Goal: Information Seeking & Learning: Check status

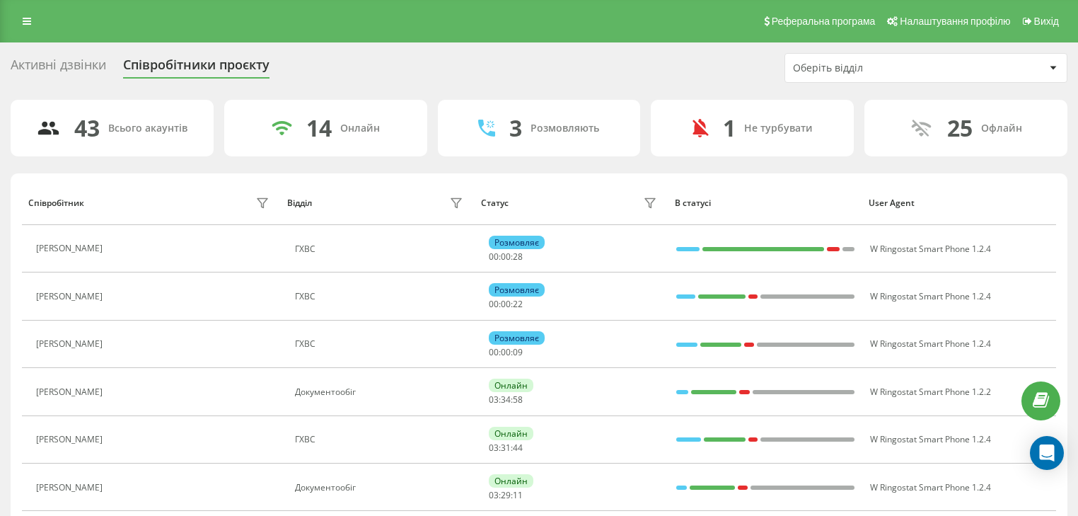
click at [824, 63] on div "Оберіть відділ" at bounding box center [877, 68] width 169 height 12
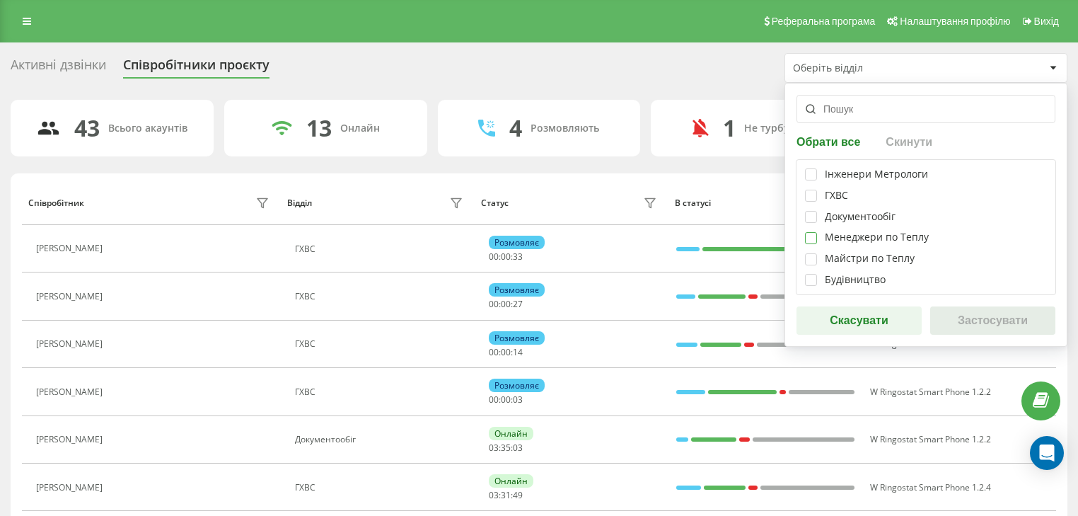
click at [810, 232] on label at bounding box center [811, 232] width 12 height 0
checkbox input "true"
click at [990, 326] on button "Застосувати" at bounding box center [993, 320] width 125 height 28
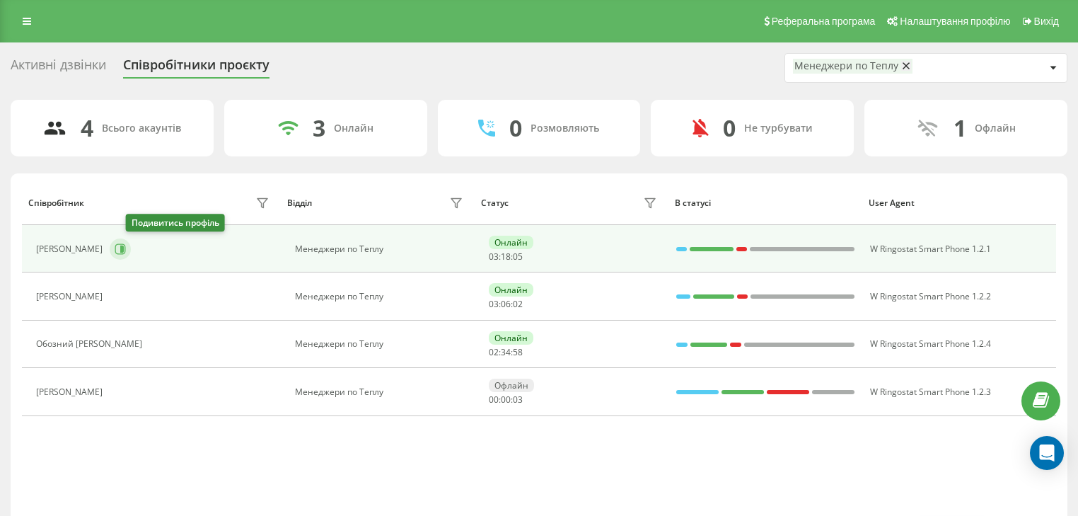
click at [124, 248] on icon at bounding box center [122, 249] width 4 height 7
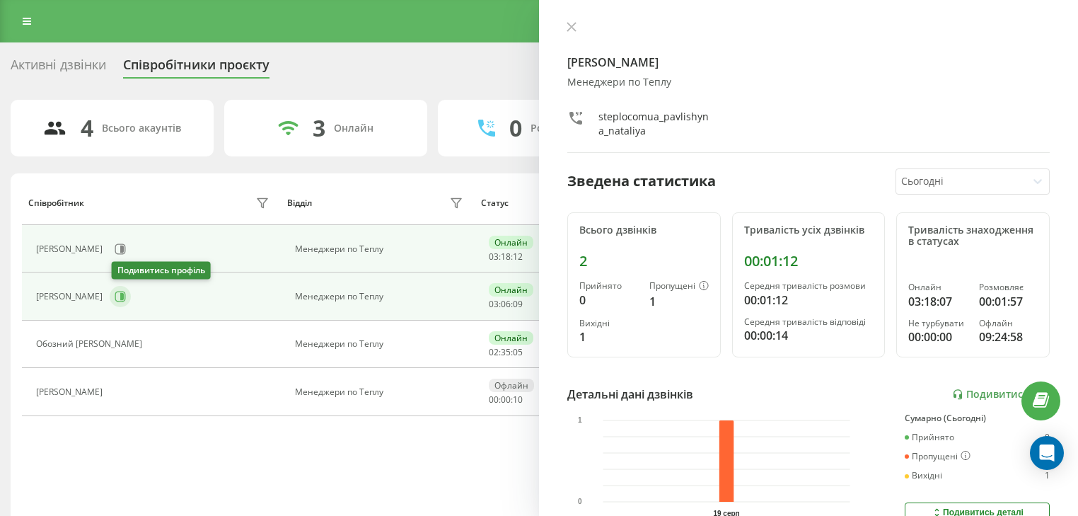
click at [122, 297] on icon at bounding box center [122, 296] width 4 height 7
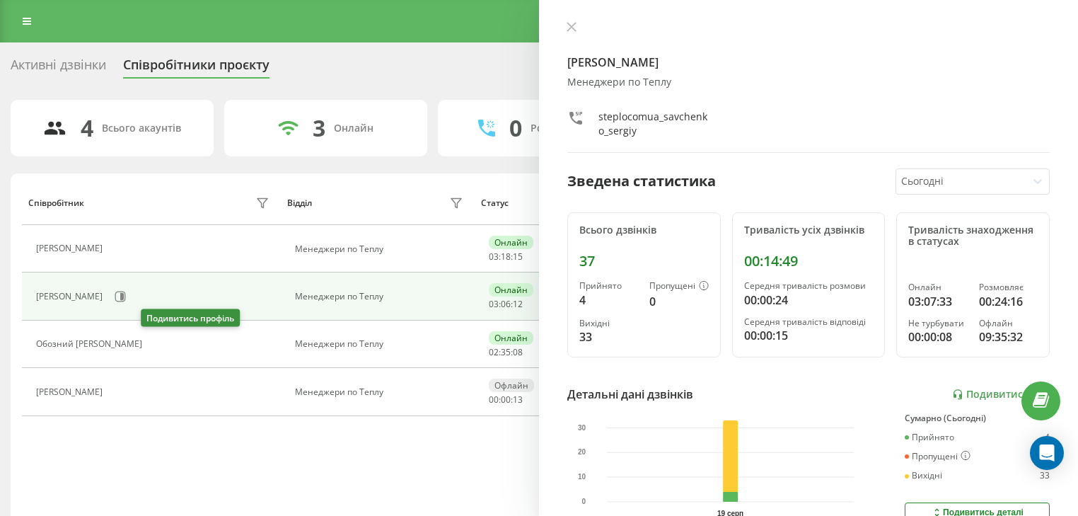
click at [154, 339] on icon at bounding box center [157, 344] width 11 height 11
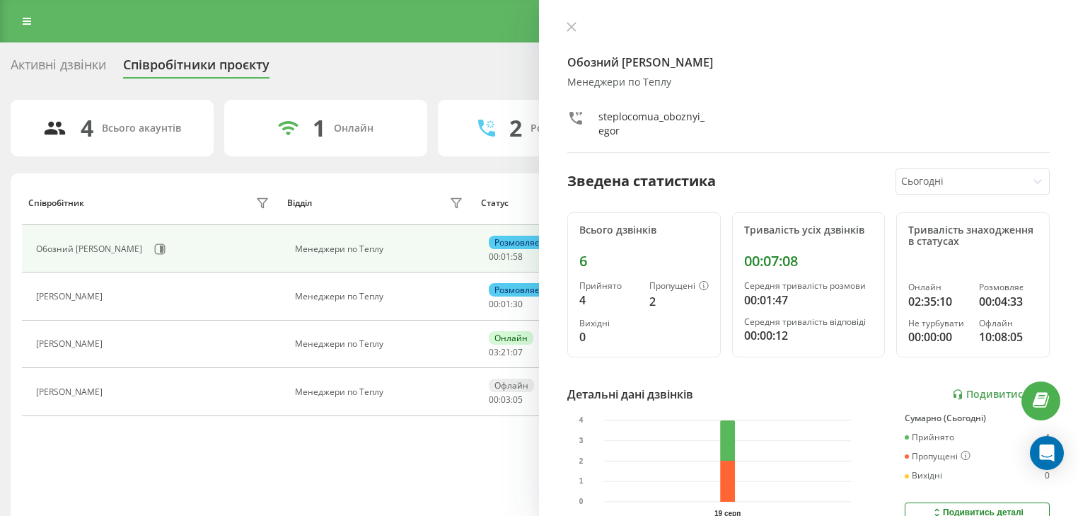
click at [570, 23] on icon at bounding box center [572, 27] width 10 height 10
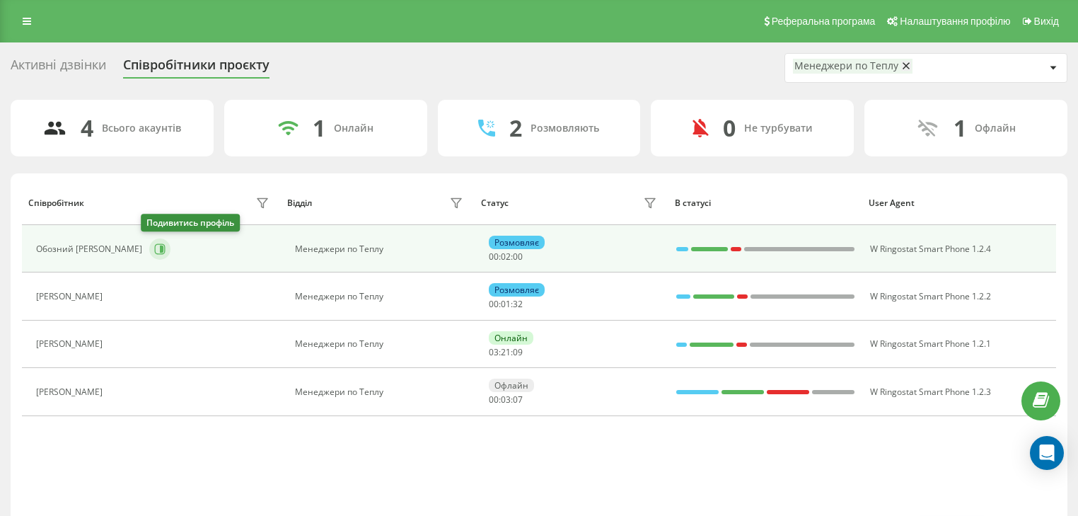
click at [154, 248] on icon at bounding box center [159, 248] width 11 height 11
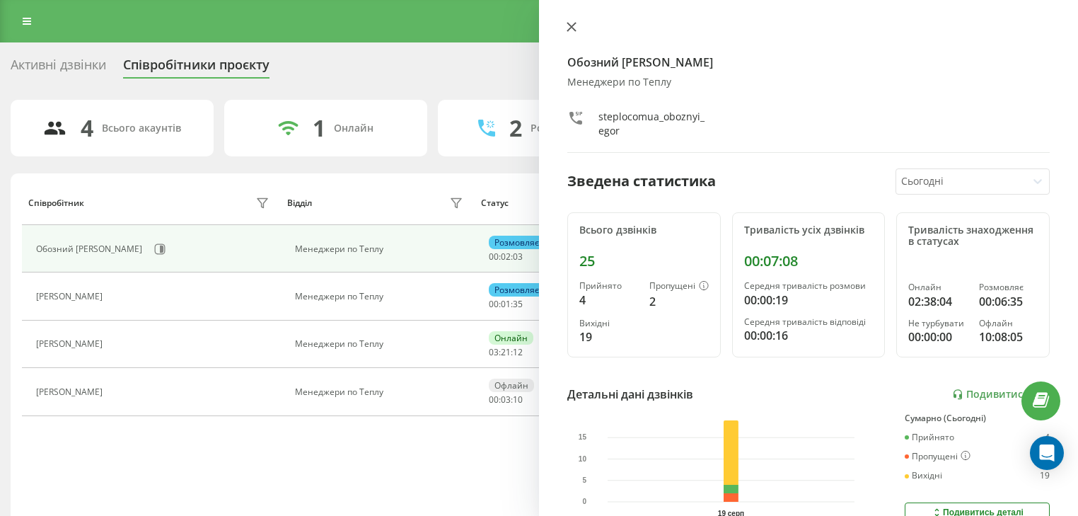
click at [569, 27] on icon at bounding box center [572, 27] width 10 height 10
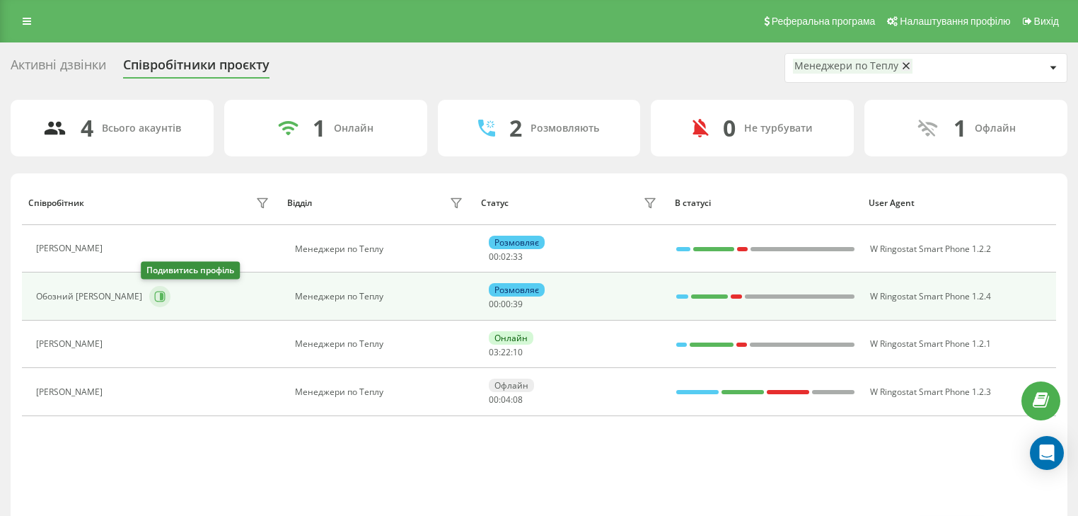
click at [160, 294] on icon at bounding box center [162, 296] width 4 height 7
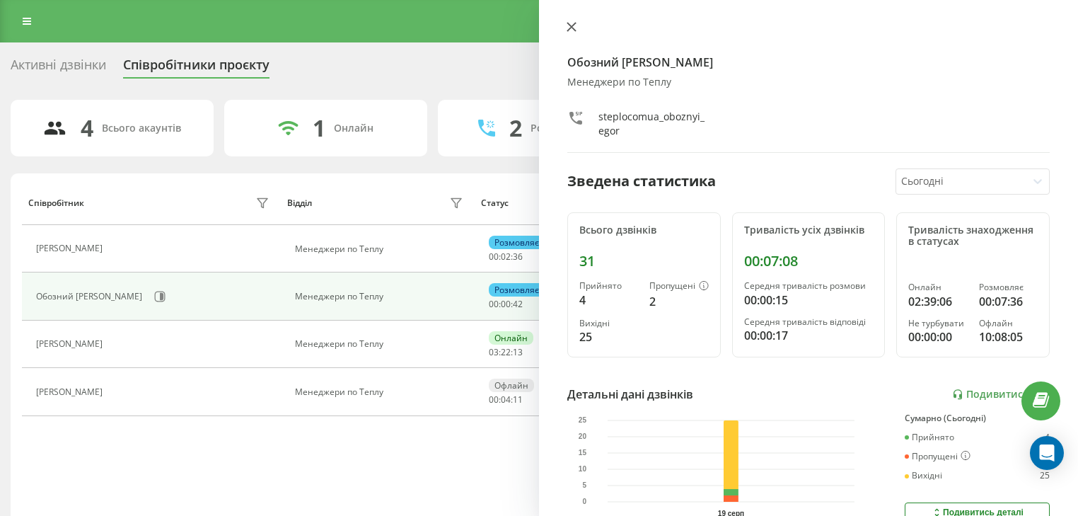
click at [574, 25] on icon at bounding box center [572, 27] width 8 height 8
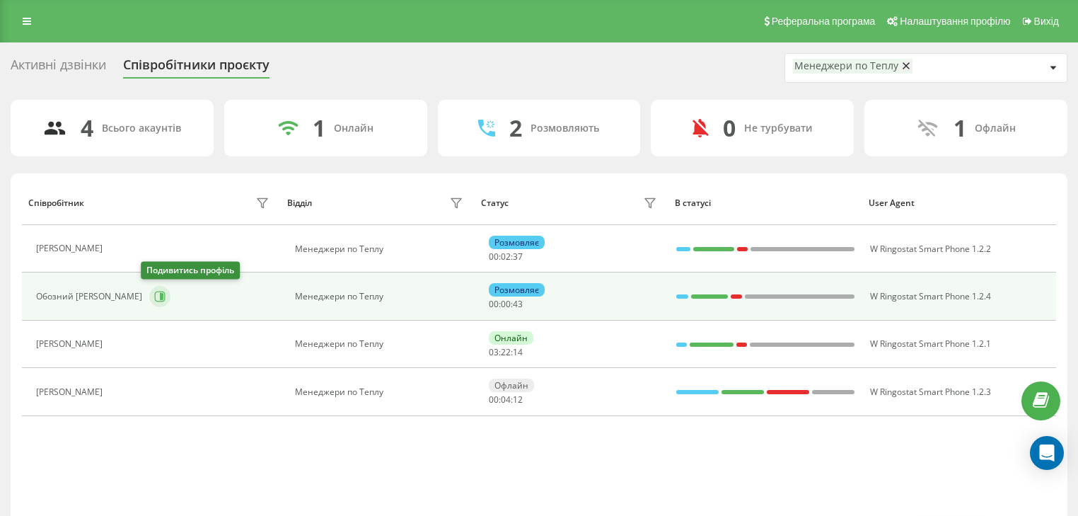
click at [154, 295] on icon at bounding box center [159, 296] width 11 height 11
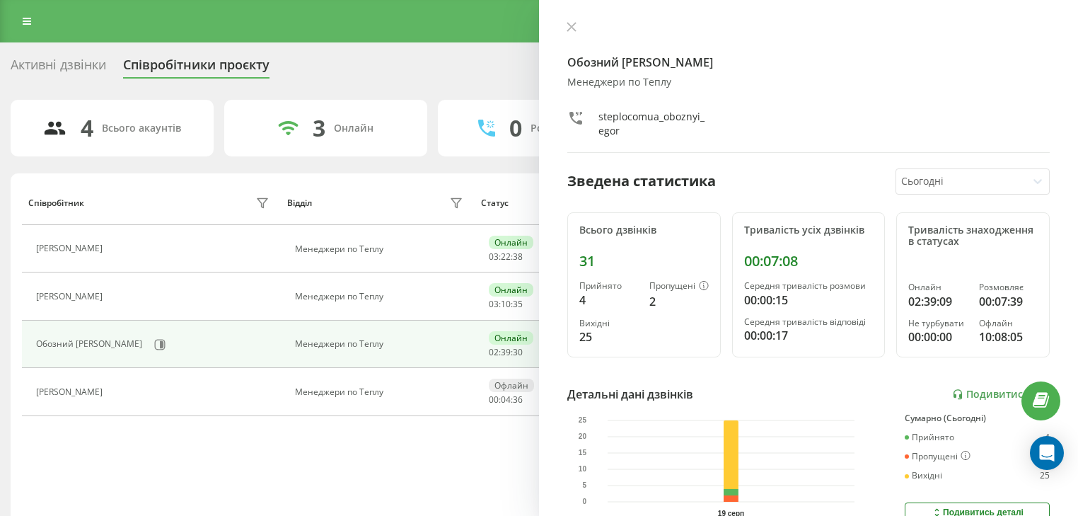
click at [570, 14] on div "Обозний [PERSON_NAME] по Теплу steplocomua_oboznyi_egor Зведена статистика Сьог…" at bounding box center [808, 258] width 539 height 516
click at [570, 21] on button at bounding box center [572, 27] width 18 height 13
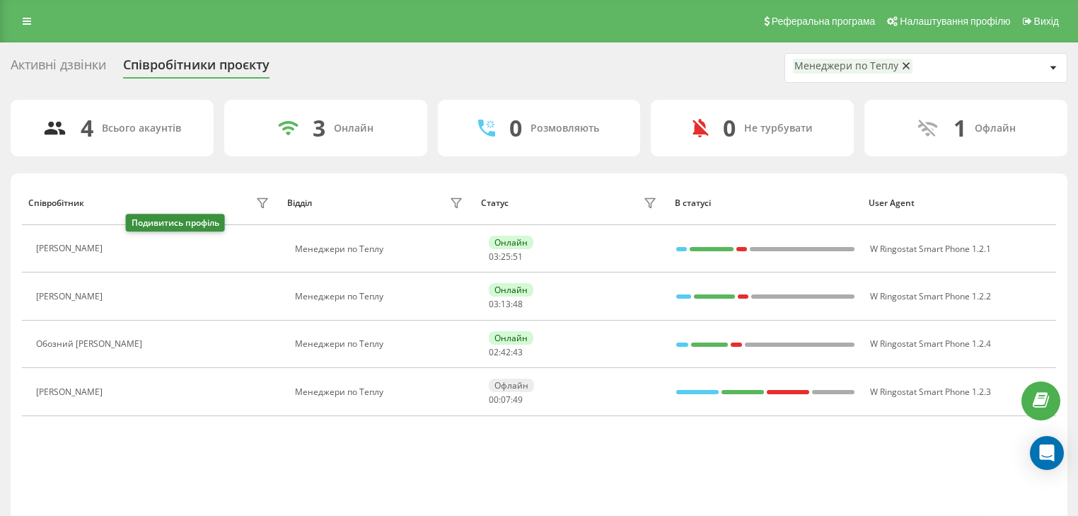
click at [124, 251] on icon at bounding box center [118, 248] width 11 height 11
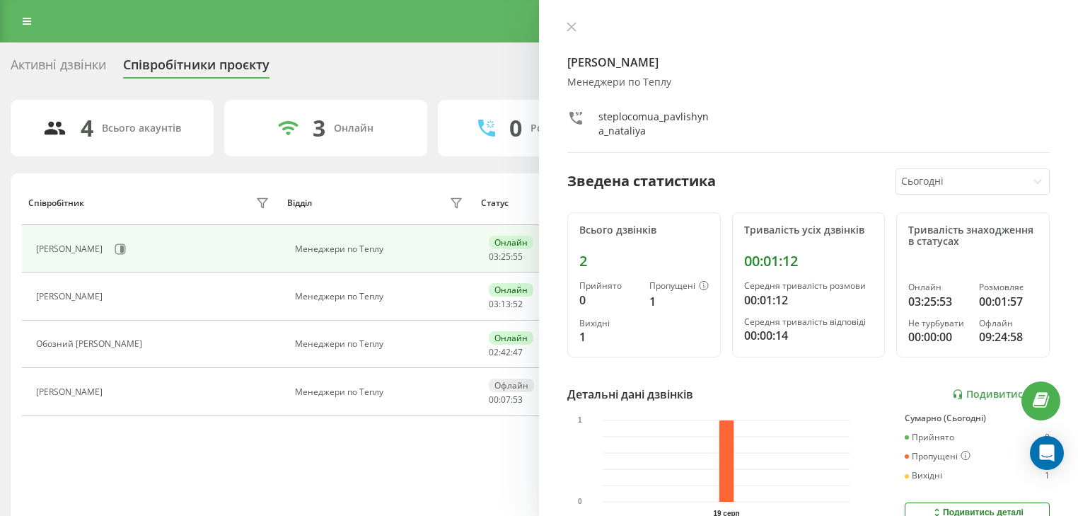
drag, startPoint x: 851, startPoint y: 422, endPoint x: 795, endPoint y: 405, distance: 58.6
drag, startPoint x: 564, startPoint y: 28, endPoint x: 565, endPoint y: 38, distance: 10.0
click at [565, 31] on button at bounding box center [572, 27] width 18 height 13
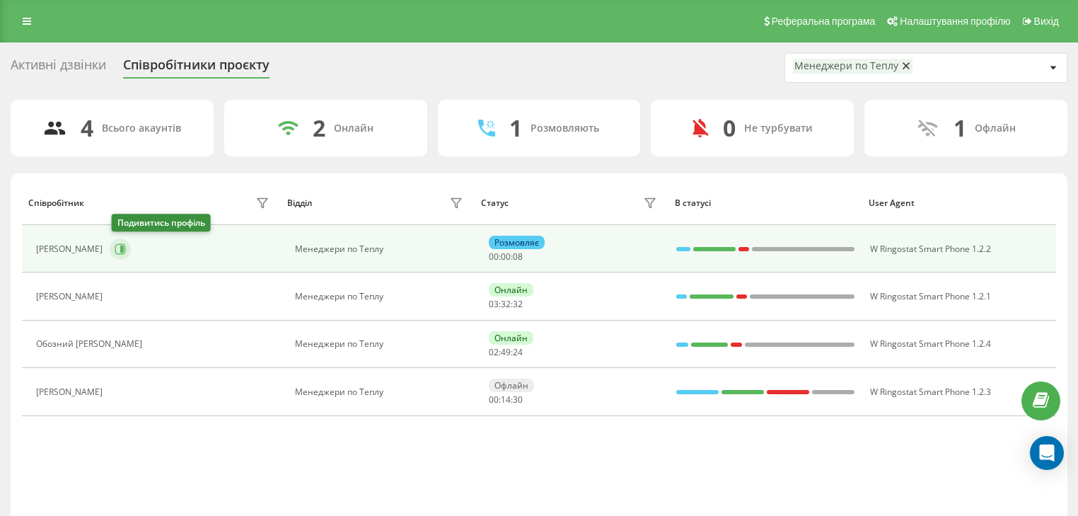
click at [121, 243] on icon at bounding box center [120, 248] width 11 height 11
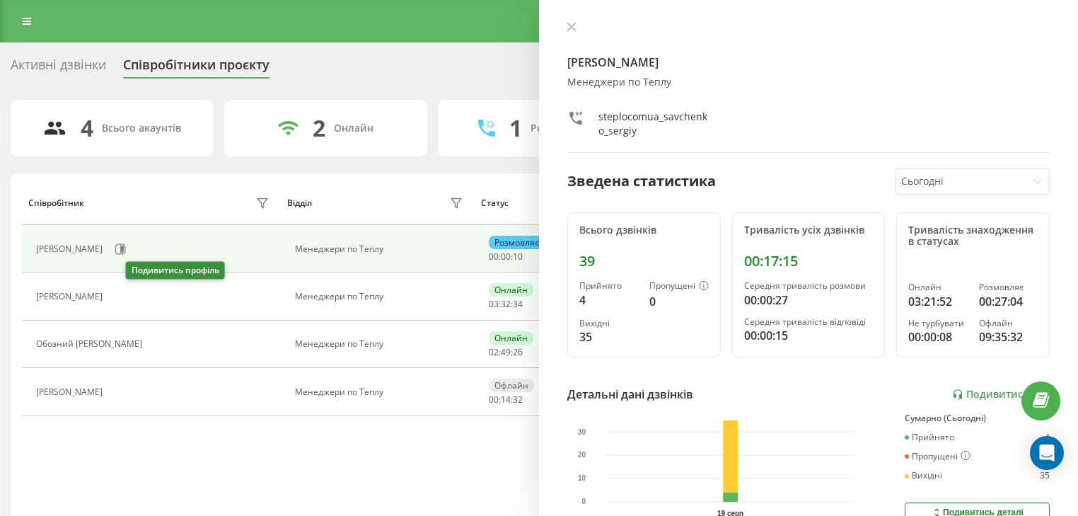
click at [124, 298] on icon at bounding box center [118, 296] width 11 height 11
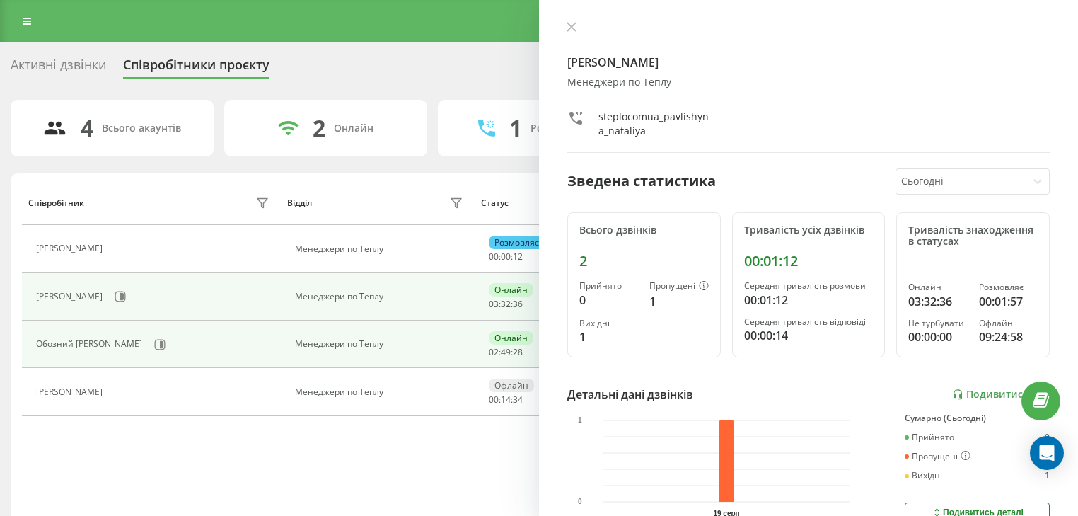
click at [137, 326] on td "Обозний [PERSON_NAME]" at bounding box center [151, 344] width 259 height 47
click at [154, 341] on icon at bounding box center [159, 344] width 11 height 11
